Goal: Information Seeking & Learning: Find specific fact

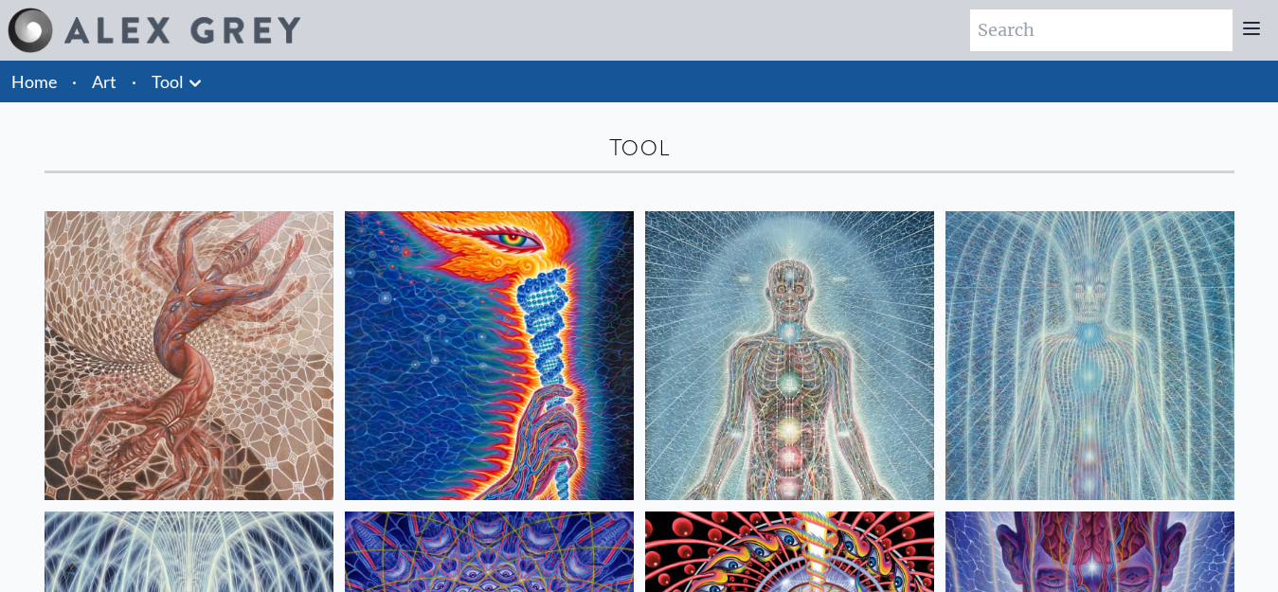
click at [1053, 29] on input "search" at bounding box center [1101, 30] width 263 height 42
type input "tool eye"
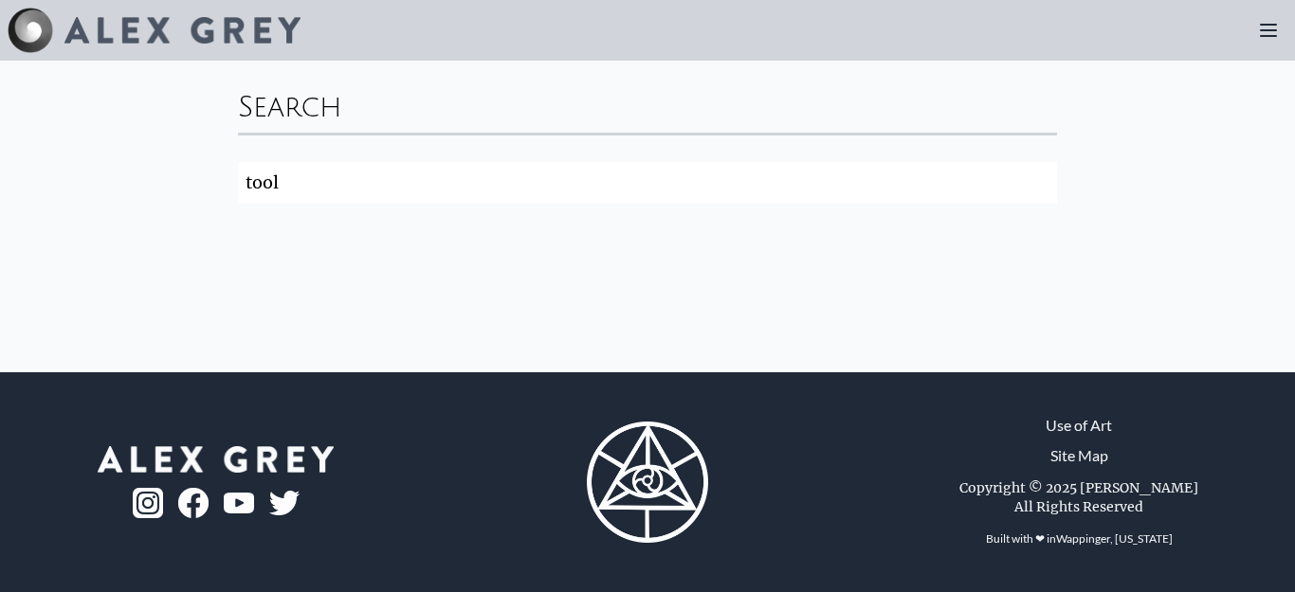
type input "tool"
click button "Search" at bounding box center [0, 0] width 0 height 0
